Goal: Browse casually: Explore the website without a specific task or goal

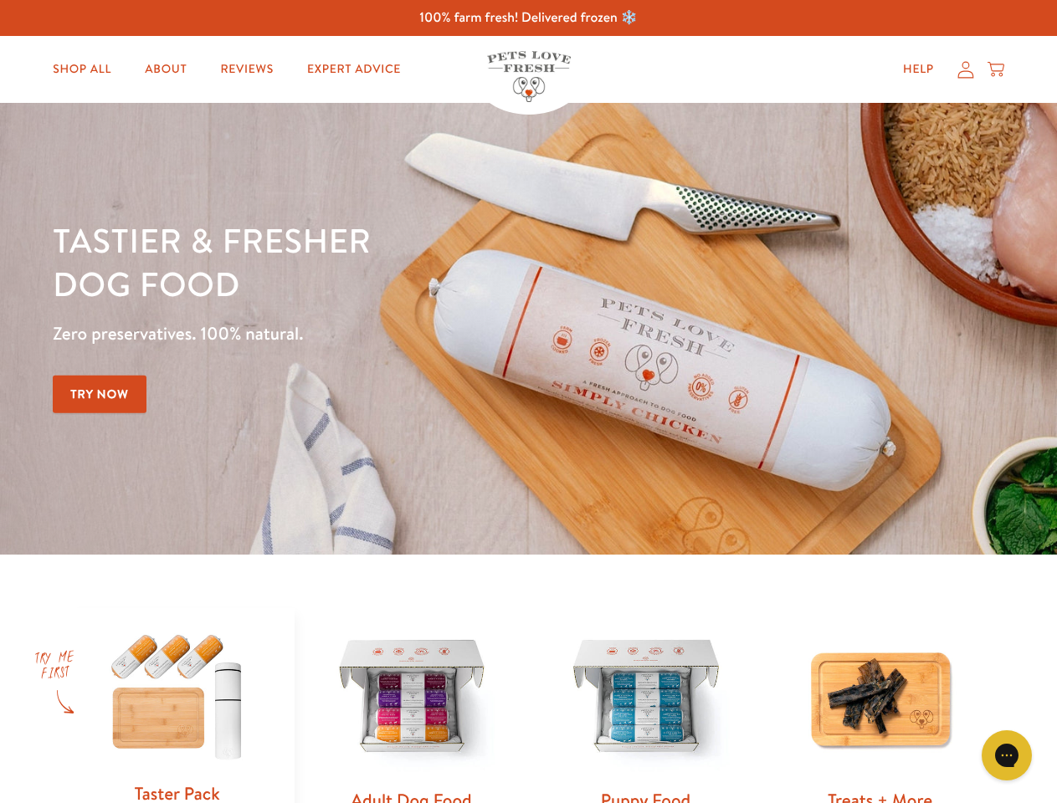
click at [528, 402] on div "Tastier & fresher dog food Zero preservatives. 100% natural. Try Now" at bounding box center [370, 328] width 634 height 221
click at [1007, 756] on icon "Gorgias live chat" at bounding box center [1006, 755] width 16 height 16
